Goal: Information Seeking & Learning: Learn about a topic

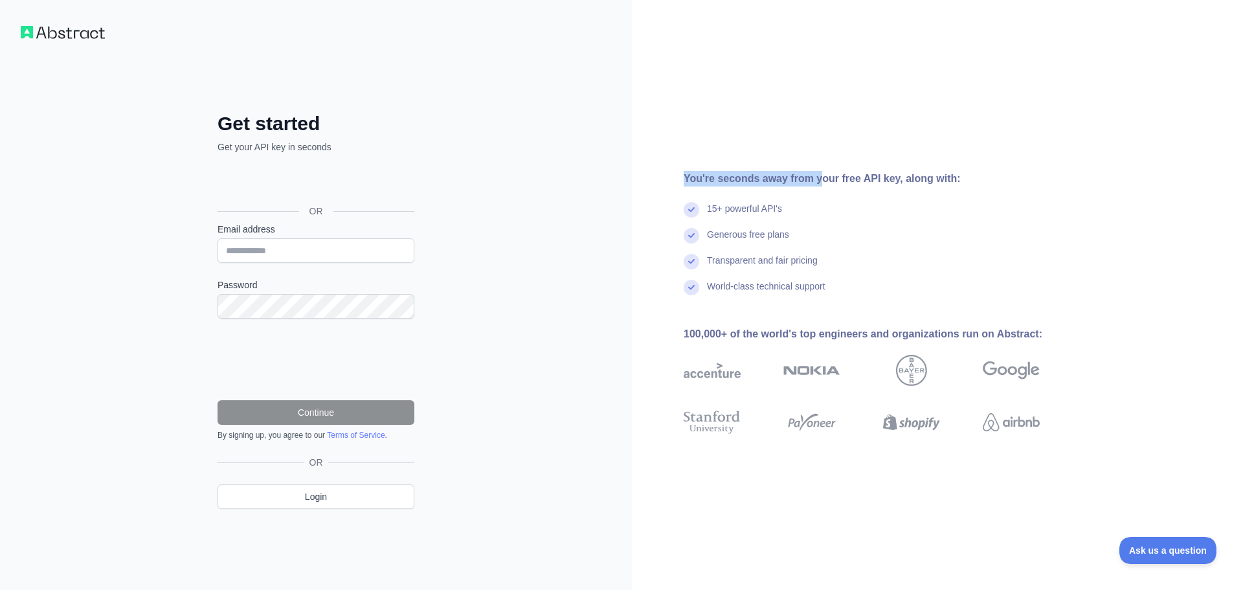
drag, startPoint x: 679, startPoint y: 179, endPoint x: 863, endPoint y: 194, distance: 183.8
click at [825, 185] on div "You're seconds away from your free API key, along with: 15+ powerful API's Gene…" at bounding box center [867, 295] width 470 height 249
click at [874, 180] on div "You're seconds away from your free API key, along with:" at bounding box center [883, 179] width 398 height 16
click at [279, 245] on input "Email address" at bounding box center [316, 250] width 197 height 25
click at [486, 254] on div "Get started Get your API key in seconds OR Email address Password Continue By s…" at bounding box center [316, 295] width 632 height 590
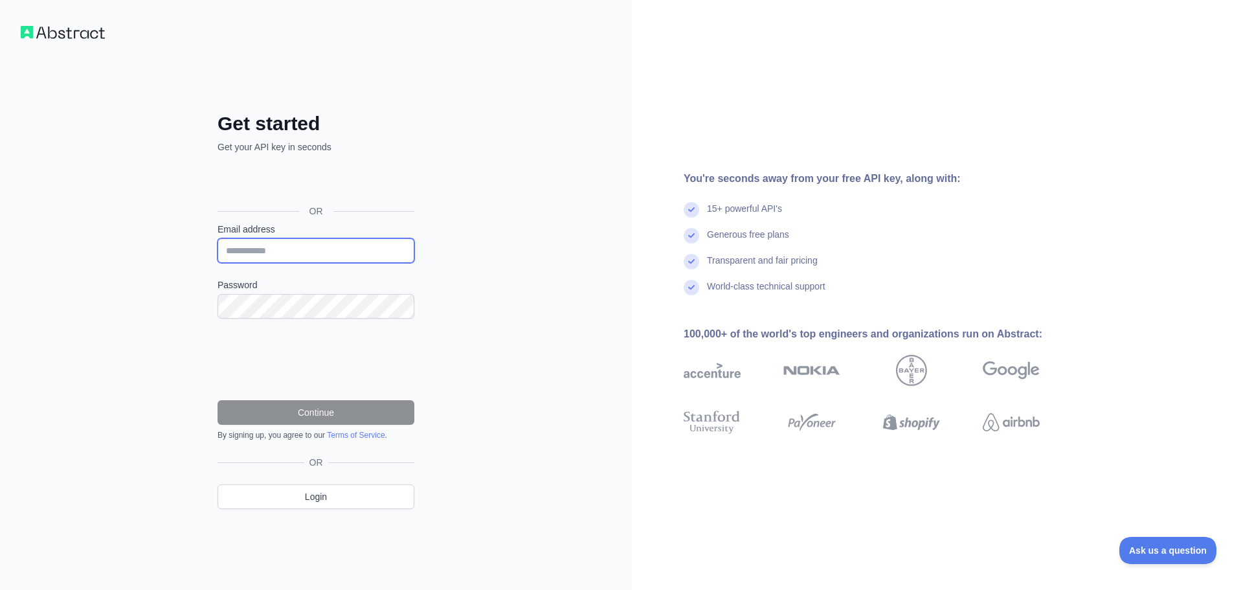
click at [289, 249] on input "Email address" at bounding box center [316, 250] width 197 height 25
type input "**********"
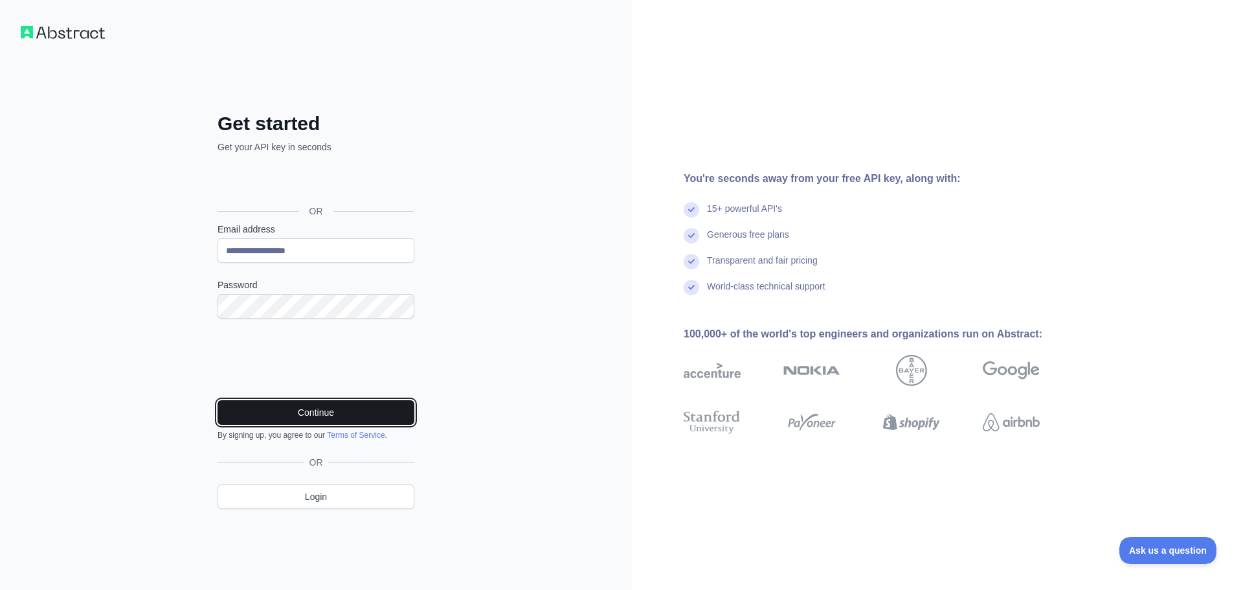
click at [290, 413] on button "Continue" at bounding box center [316, 412] width 197 height 25
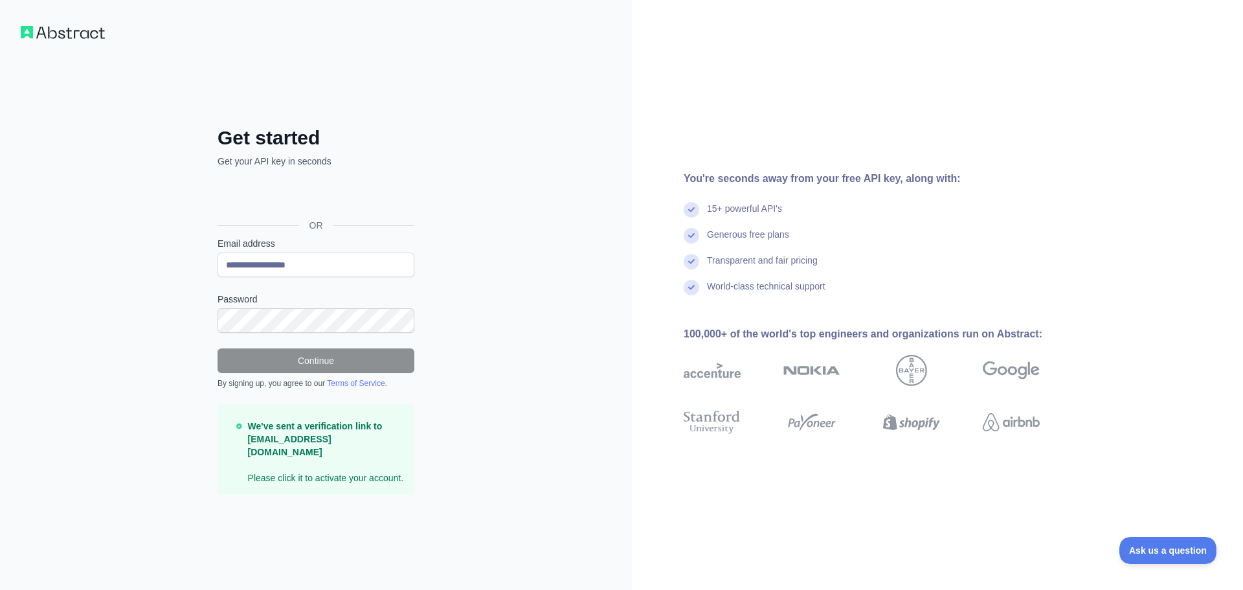
click at [352, 471] on p "We've sent a verification link to treylily@gmail.com Please click it to activat…" at bounding box center [326, 452] width 156 height 65
click at [356, 472] on p "We've sent a verification link to treylily@gmail.com Please click it to activat…" at bounding box center [326, 452] width 156 height 65
click at [299, 476] on p "We've sent a verification link to treylily@gmail.com Please click it to activat…" at bounding box center [326, 452] width 156 height 65
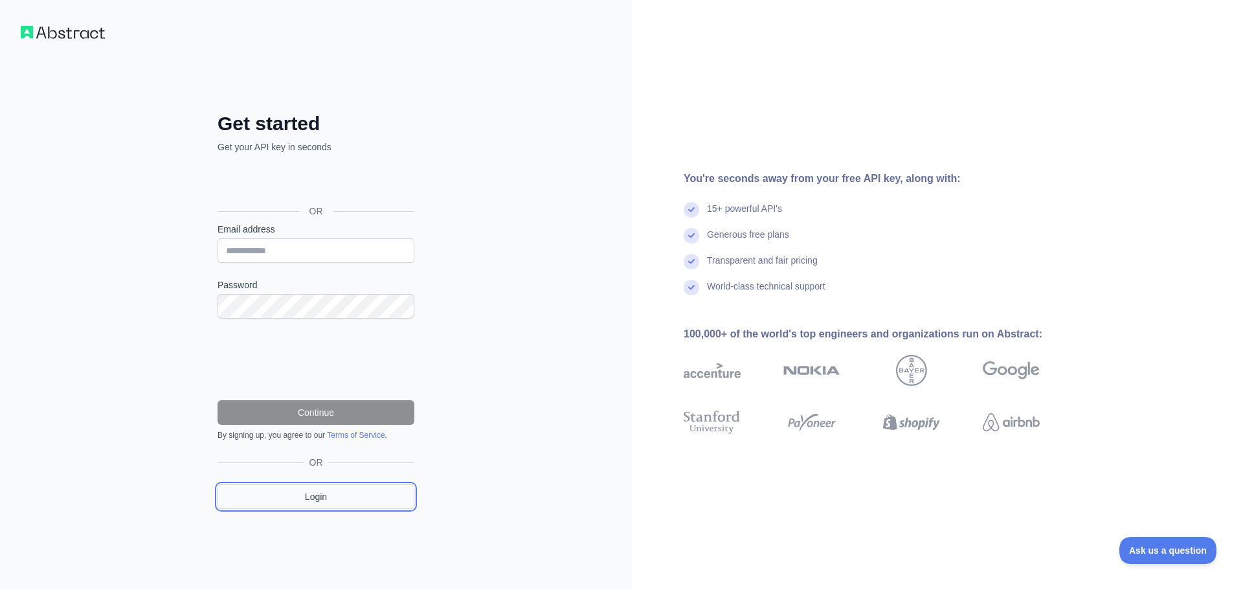
click at [343, 498] on link "Login" at bounding box center [316, 496] width 197 height 25
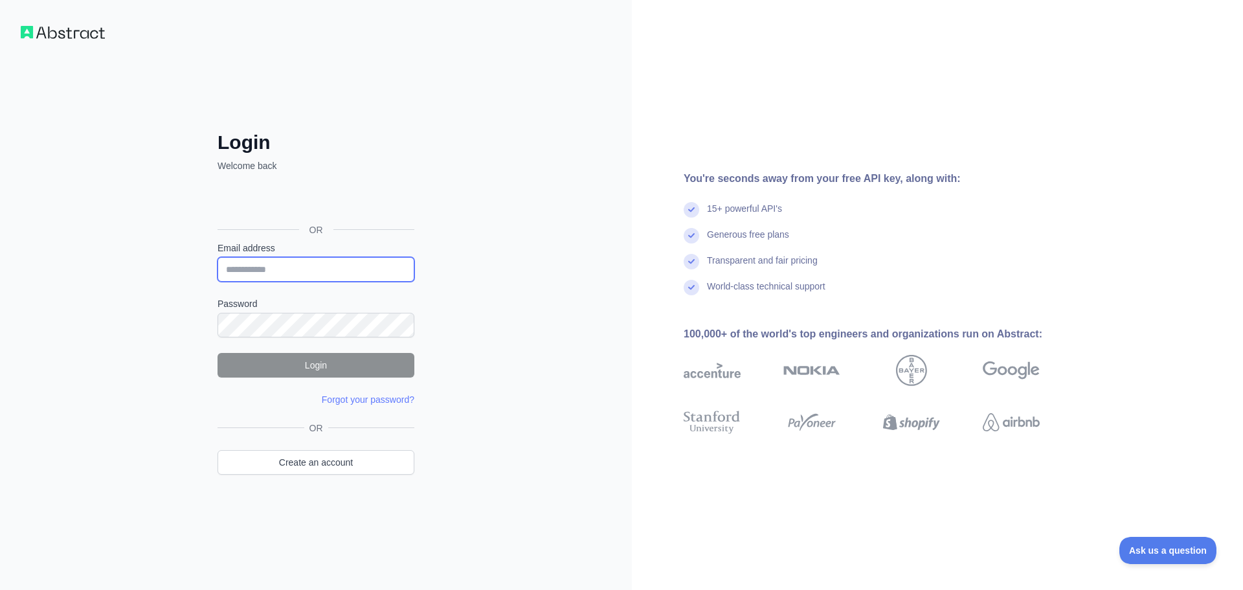
click at [294, 258] on input "Email address" at bounding box center [316, 269] width 197 height 25
type input "**********"
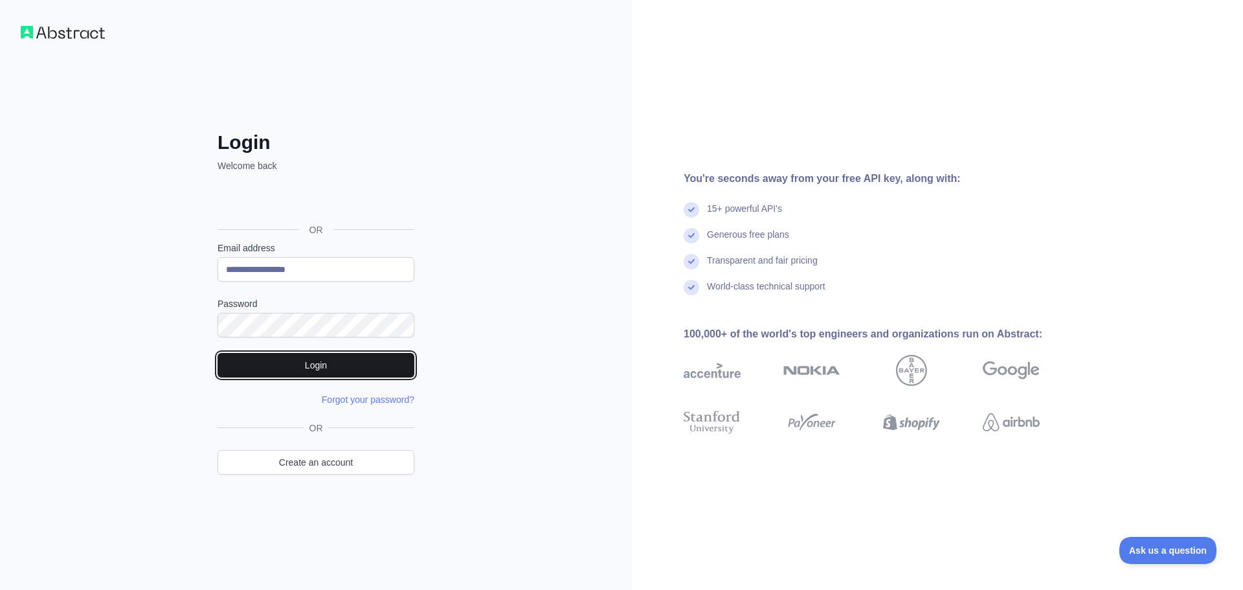
click at [342, 373] on button "Login" at bounding box center [316, 365] width 197 height 25
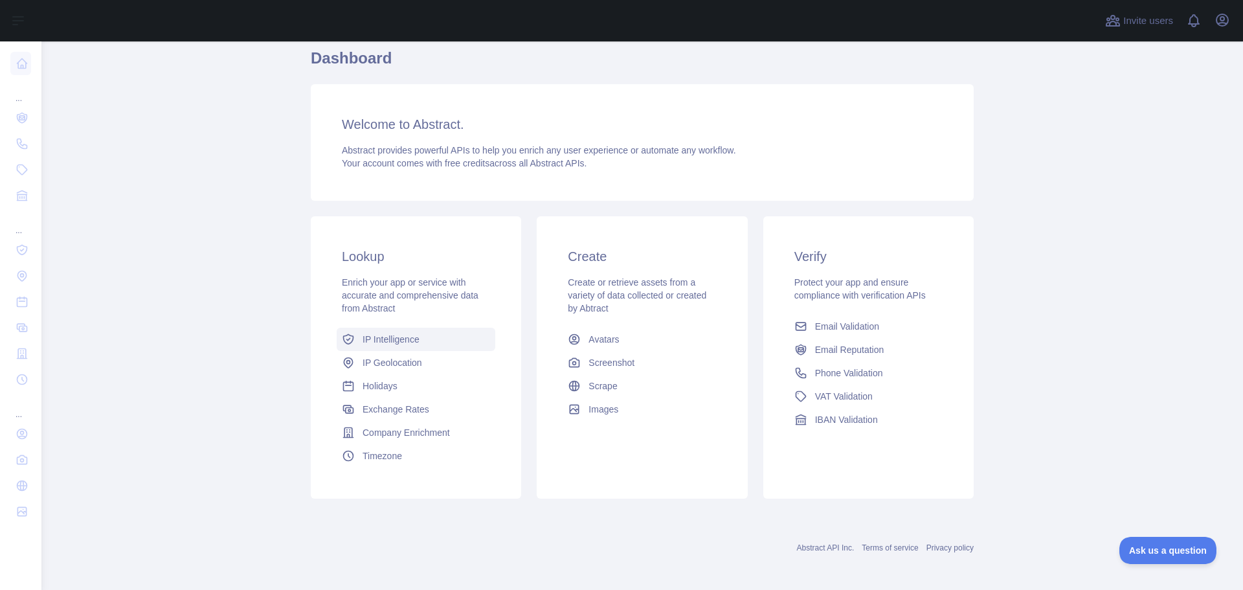
scroll to position [55, 0]
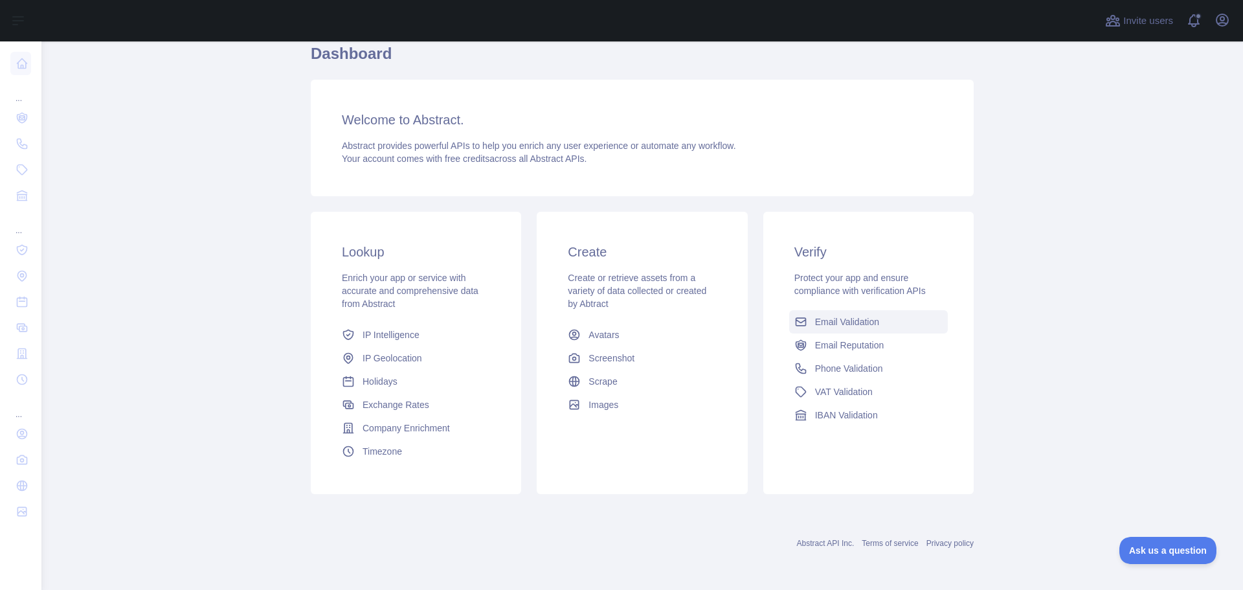
click at [859, 319] on span "Email Validation" at bounding box center [847, 321] width 64 height 13
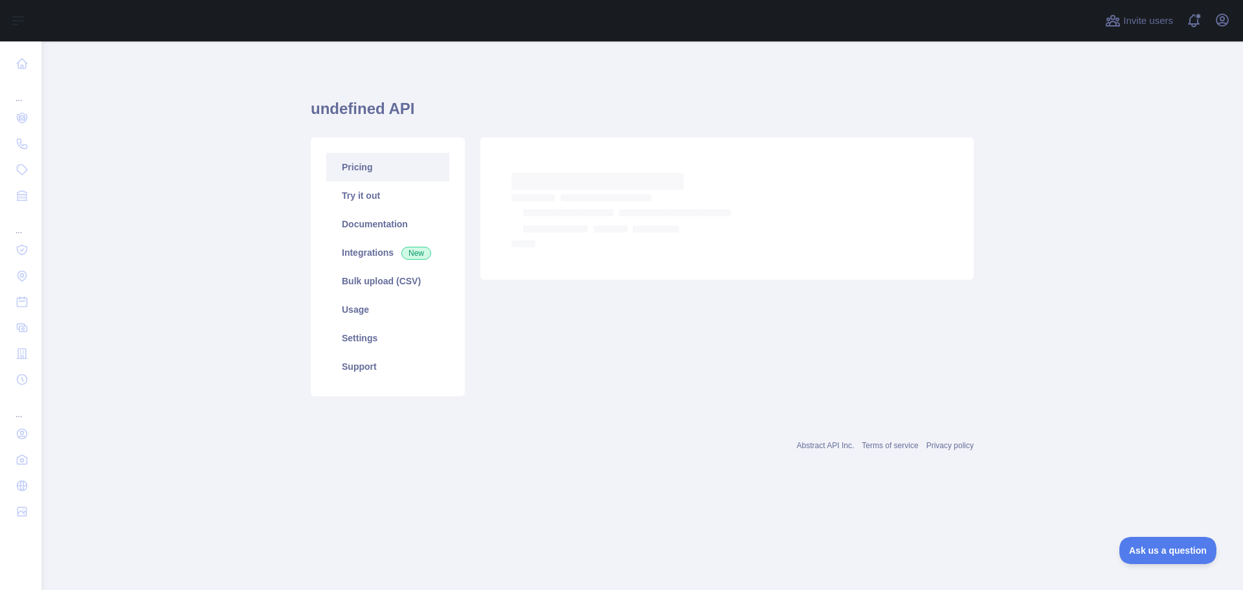
click at [356, 166] on link "Pricing" at bounding box center [387, 167] width 123 height 28
click at [362, 168] on link "Pricing" at bounding box center [387, 167] width 123 height 28
click at [364, 195] on link "Try it out" at bounding box center [387, 195] width 123 height 28
click at [361, 164] on link "Pricing" at bounding box center [387, 167] width 123 height 28
click at [370, 253] on link "Integrations New" at bounding box center [387, 252] width 123 height 28
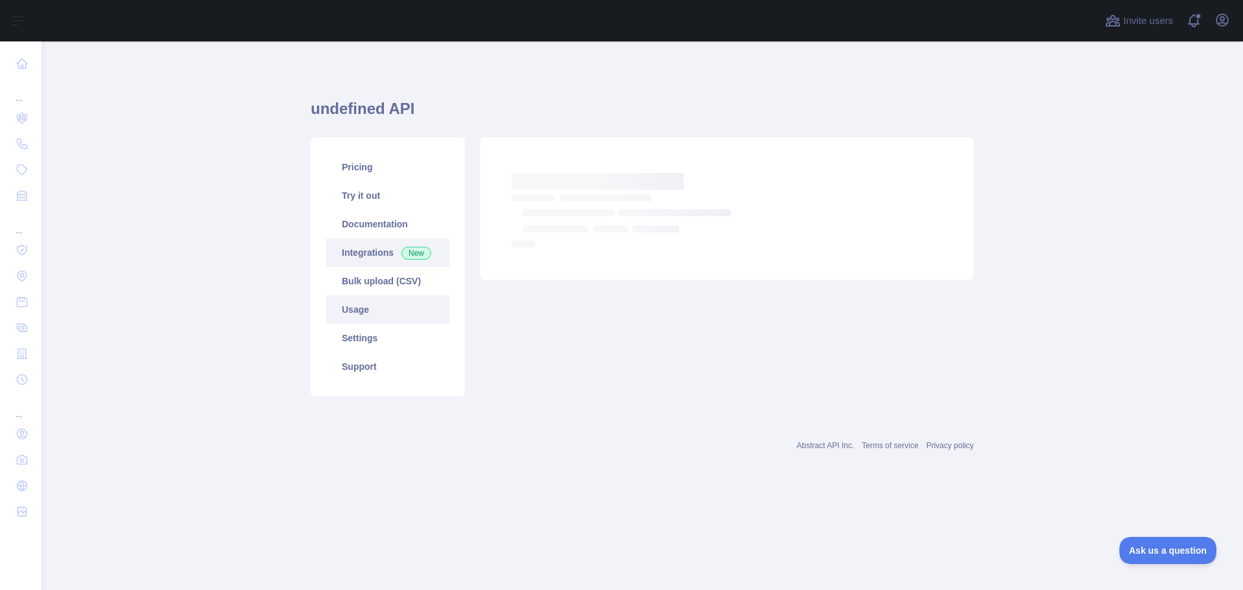
click at [354, 310] on link "Usage" at bounding box center [387, 309] width 123 height 28
click at [354, 341] on link "Settings" at bounding box center [387, 338] width 123 height 28
click at [363, 170] on link "Pricing" at bounding box center [387, 167] width 123 height 28
click at [1236, 18] on div "Invite users View notifications Open user menu" at bounding box center [642, 20] width 1202 height 41
click at [1228, 18] on icon "button" at bounding box center [1223, 20] width 12 height 12
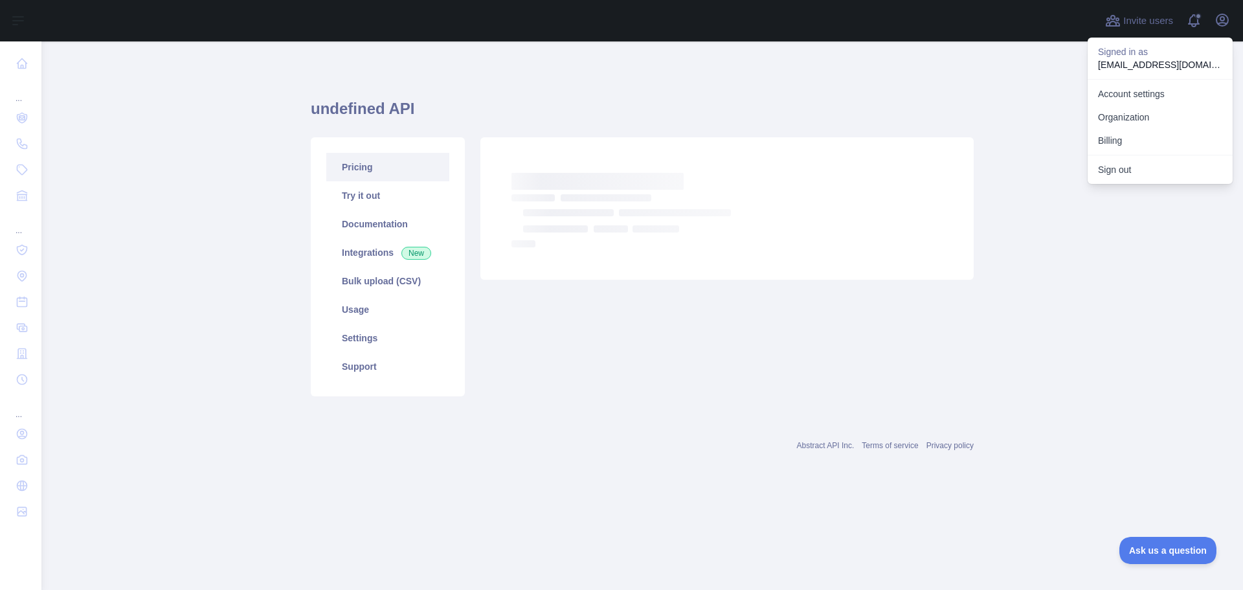
click at [919, 93] on div "undefined API Pricing Try it out Documentation Integrations New Bulk upload (CS…" at bounding box center [642, 244] width 663 height 342
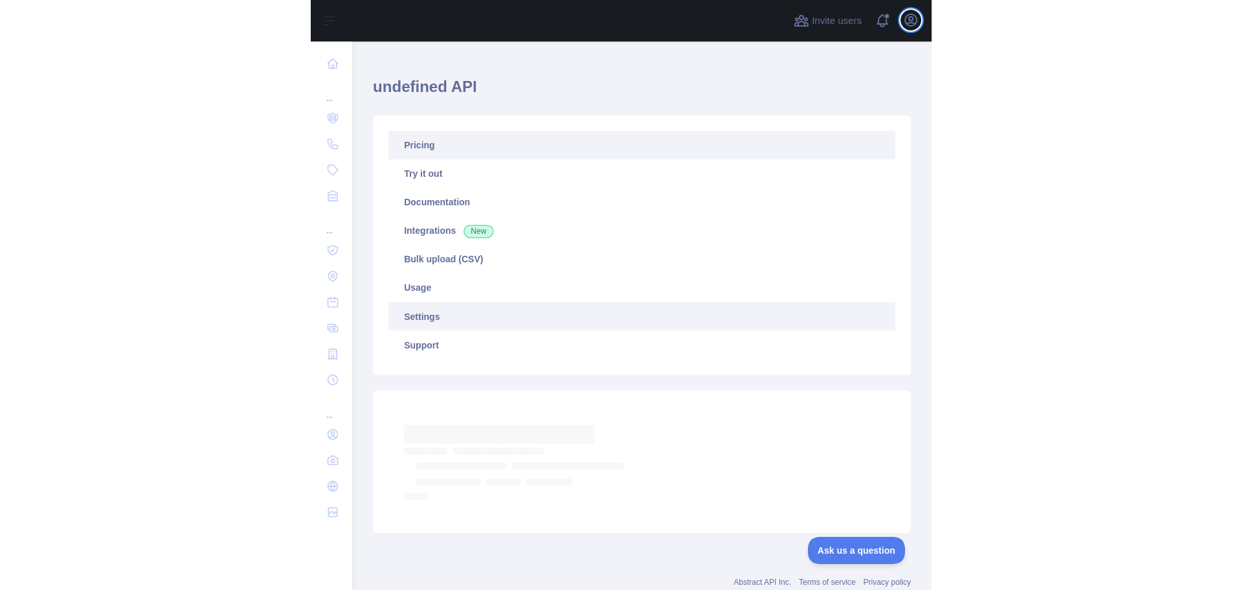
scroll to position [61, 0]
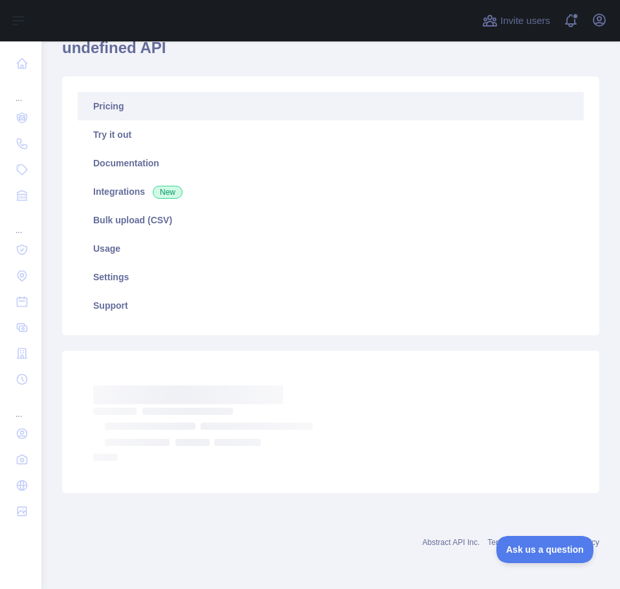
click at [111, 108] on link "Pricing" at bounding box center [331, 106] width 506 height 28
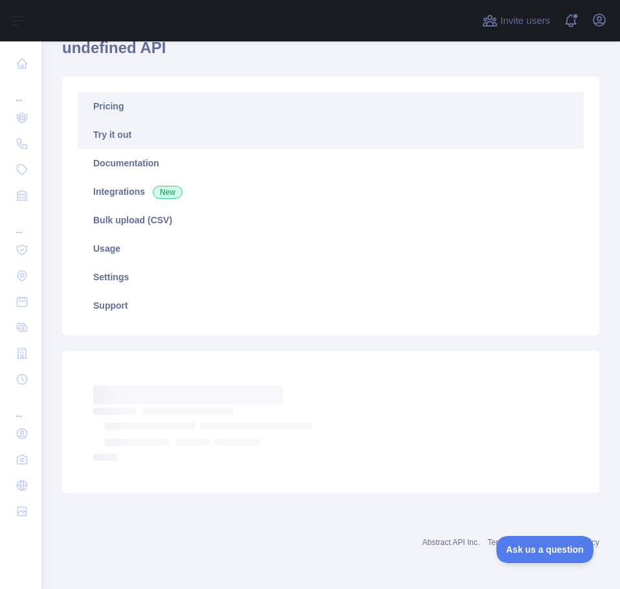
click at [115, 137] on link "Try it out" at bounding box center [331, 134] width 506 height 28
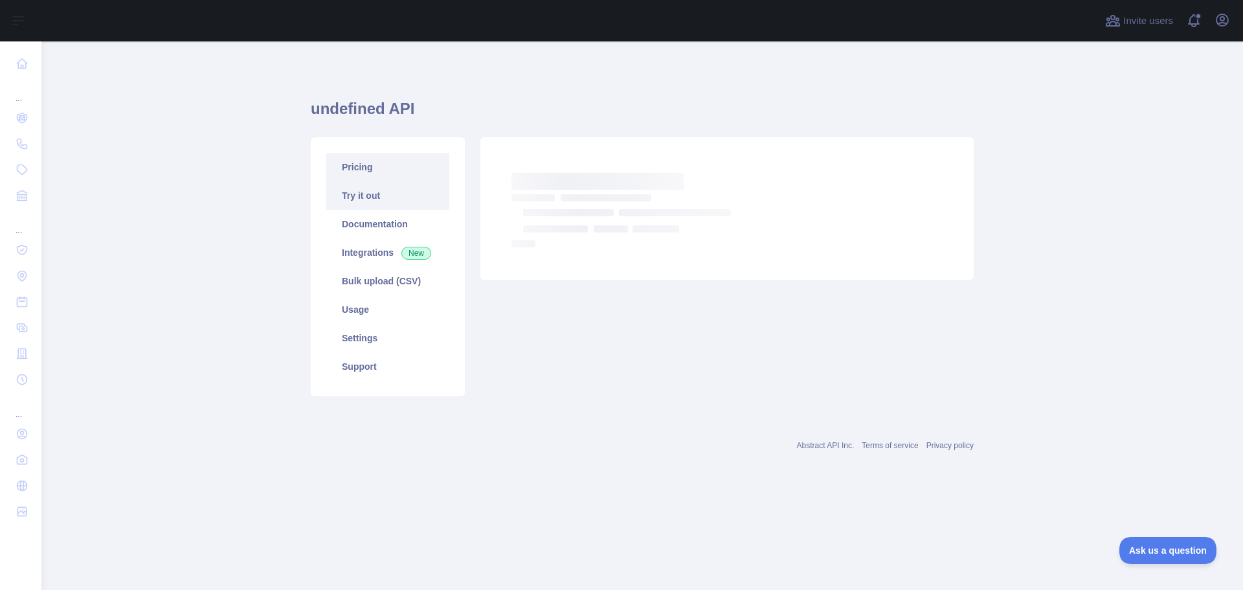
click at [348, 159] on link "Pricing" at bounding box center [387, 167] width 123 height 28
click at [357, 166] on link "Pricing" at bounding box center [387, 167] width 123 height 28
click at [358, 166] on link "Pricing" at bounding box center [387, 167] width 123 height 28
click at [361, 168] on link "Pricing" at bounding box center [387, 167] width 123 height 28
click at [364, 107] on h1 "undefined API" at bounding box center [642, 113] width 663 height 31
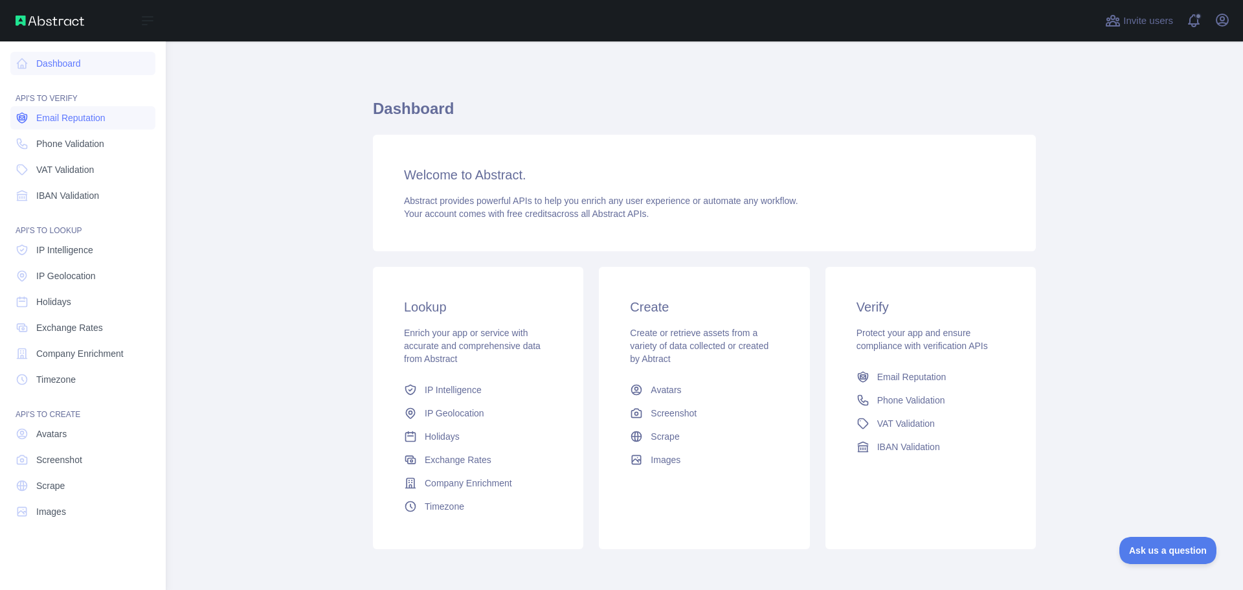
click at [83, 119] on span "Email Reputation" at bounding box center [70, 117] width 69 height 13
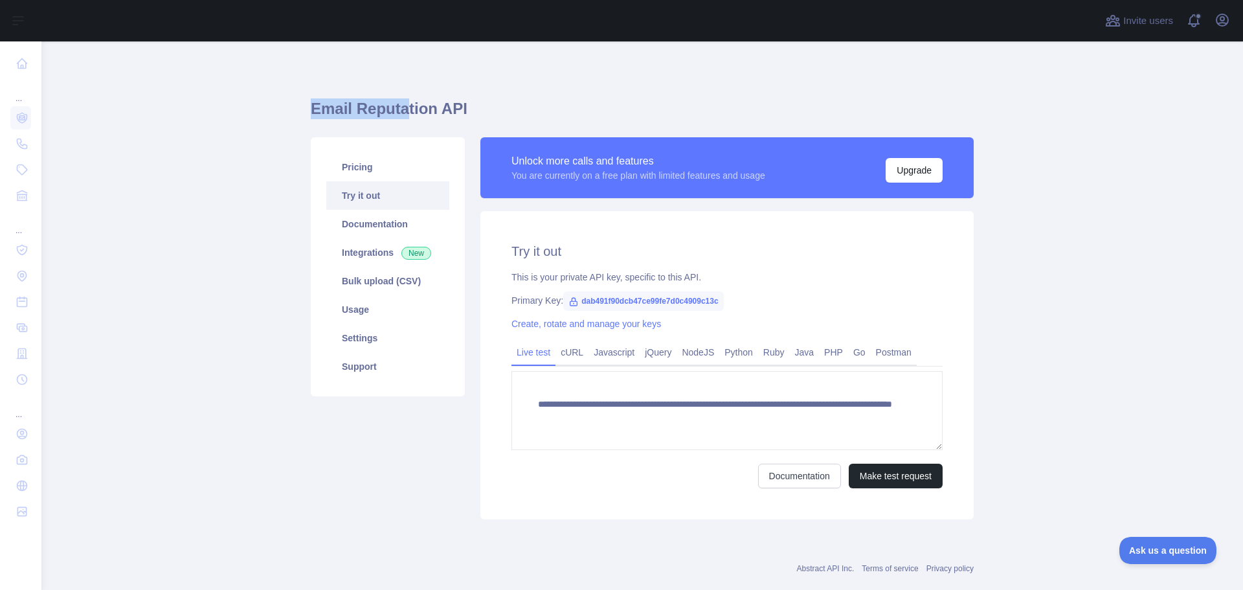
drag, startPoint x: 303, startPoint y: 109, endPoint x: 407, endPoint y: 104, distance: 104.4
click at [400, 103] on main "**********" at bounding box center [642, 315] width 1202 height 549
drag, startPoint x: 413, startPoint y: 104, endPoint x: 8, endPoint y: 90, distance: 405.0
click at [411, 104] on h1 "Email Reputation API" at bounding box center [642, 113] width 663 height 31
click at [565, 361] on link "cURL" at bounding box center [572, 352] width 33 height 21
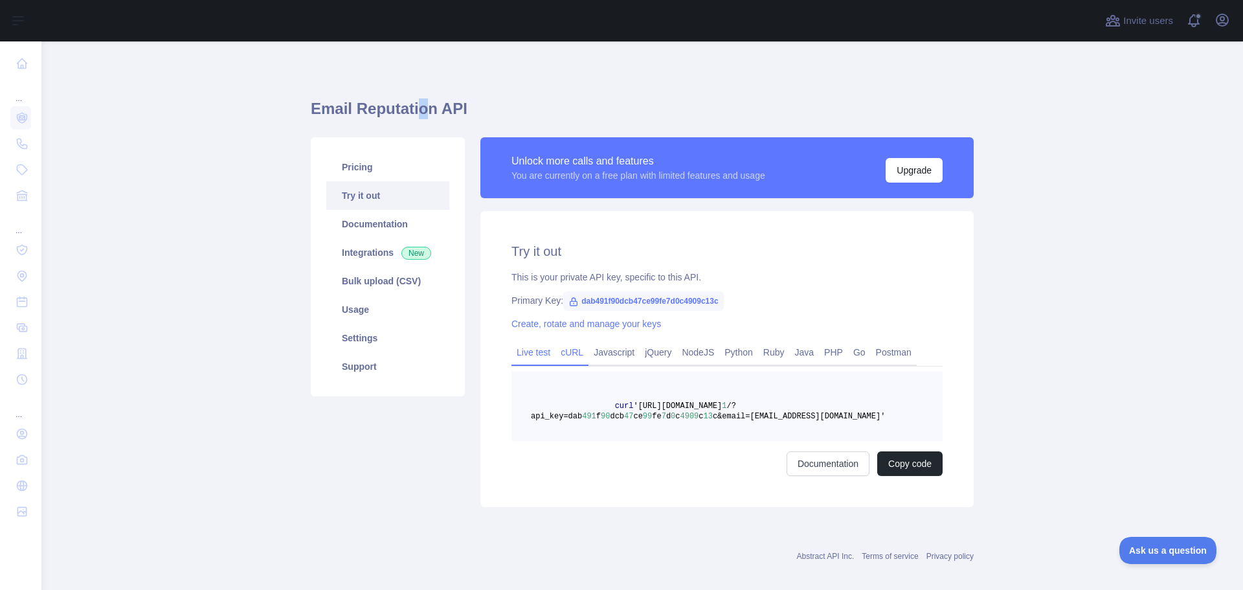
click at [528, 354] on link "Live test" at bounding box center [534, 352] width 44 height 21
